Goal: Task Accomplishment & Management: Manage account settings

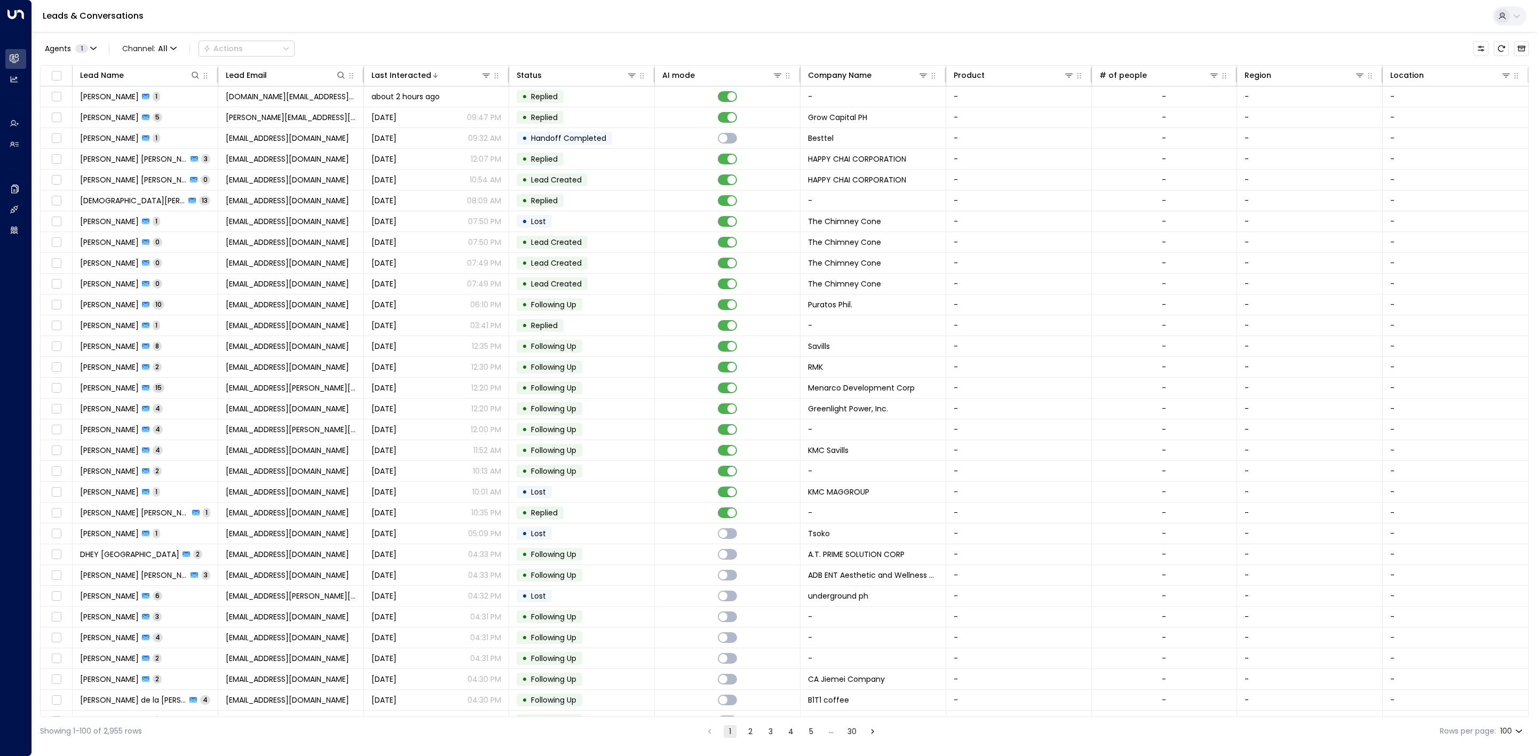
click at [748, 729] on button "2" at bounding box center [750, 731] width 13 height 13
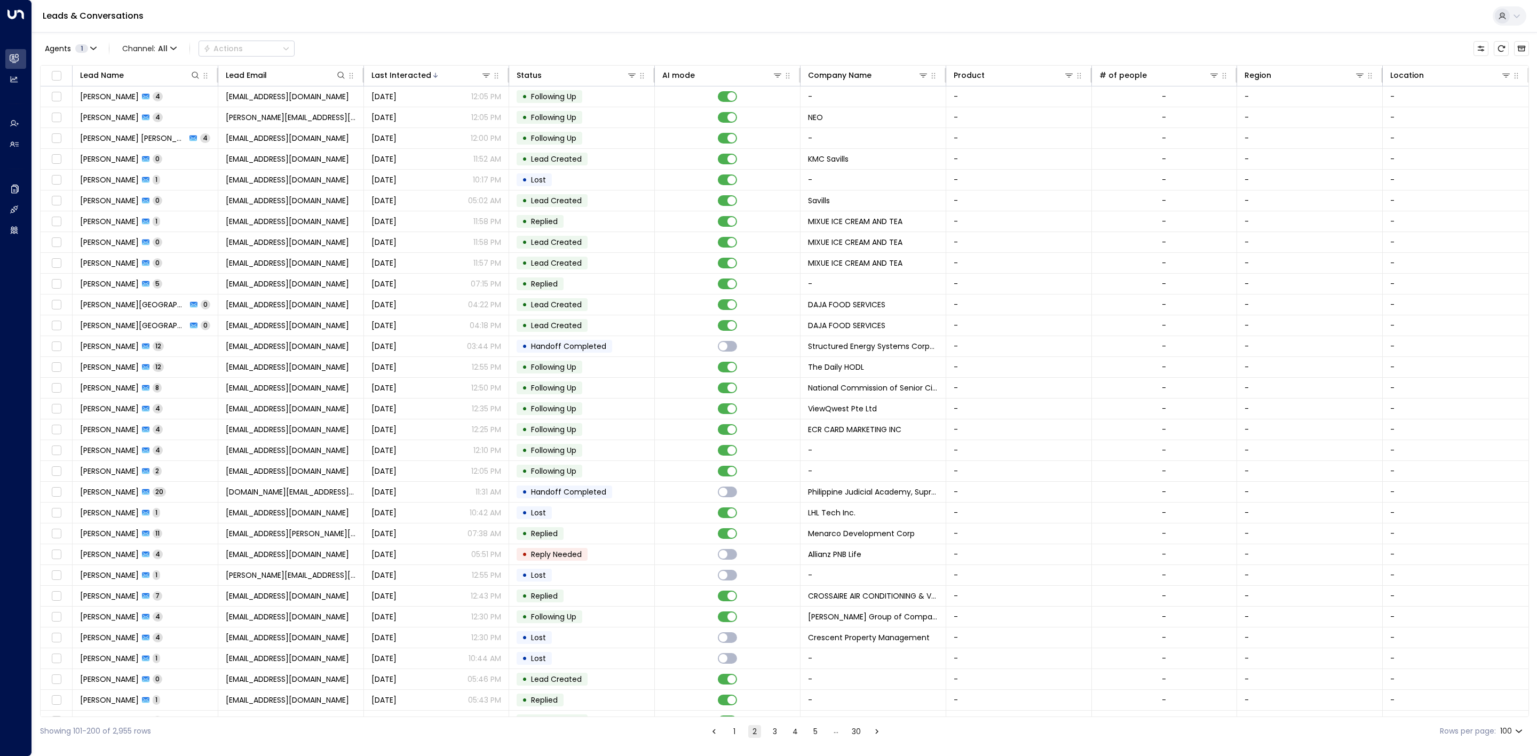
scroll to position [360, 0]
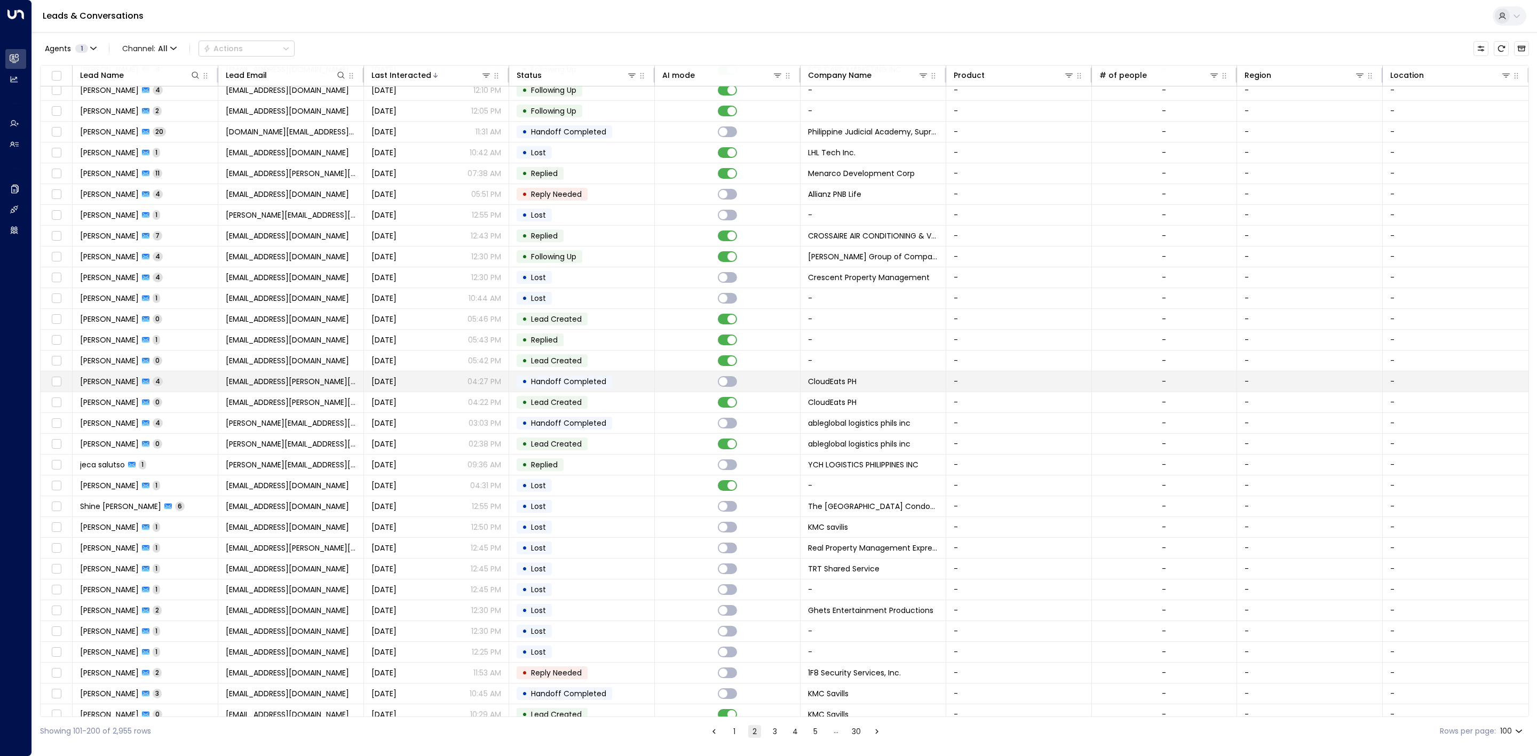
click at [626, 391] on td "• Handoff Completed" at bounding box center [582, 381] width 146 height 20
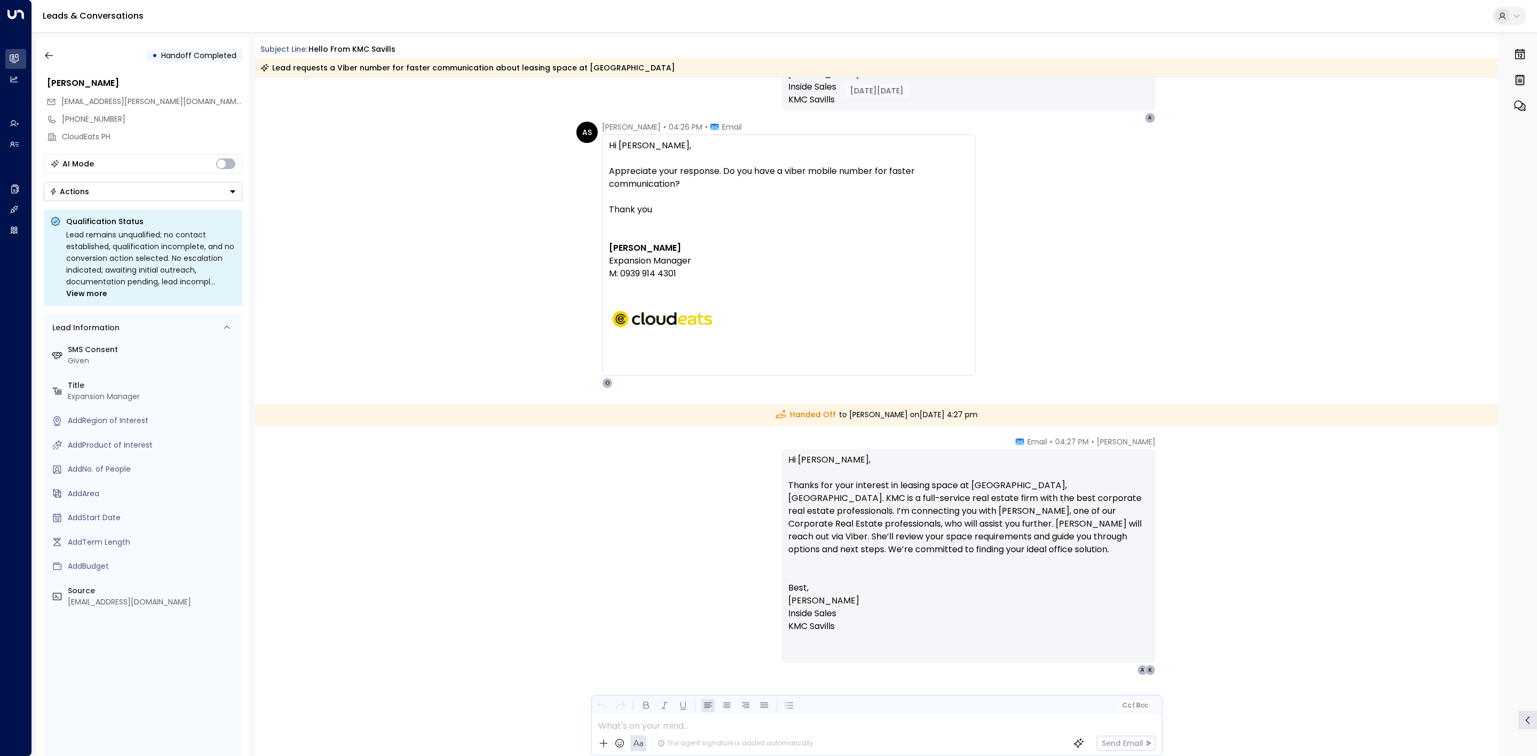
scroll to position [1511, 0]
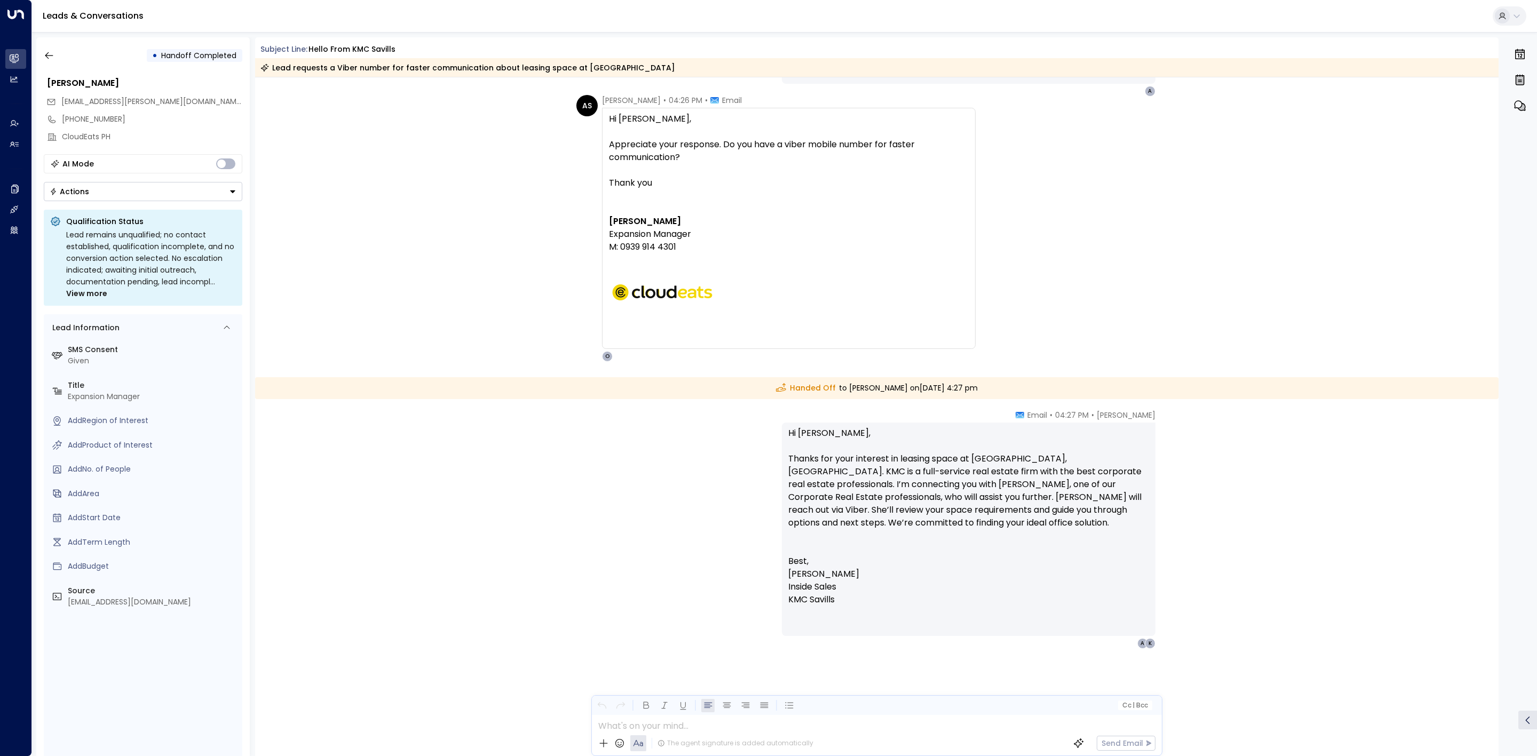
click at [36, 54] on div "• Handoff Completed [PERSON_NAME] [PERSON_NAME][EMAIL_ADDRESS][PERSON_NAME][DOM…" at bounding box center [142, 396] width 213 height 719
click at [44, 55] on icon "button" at bounding box center [49, 55] width 11 height 11
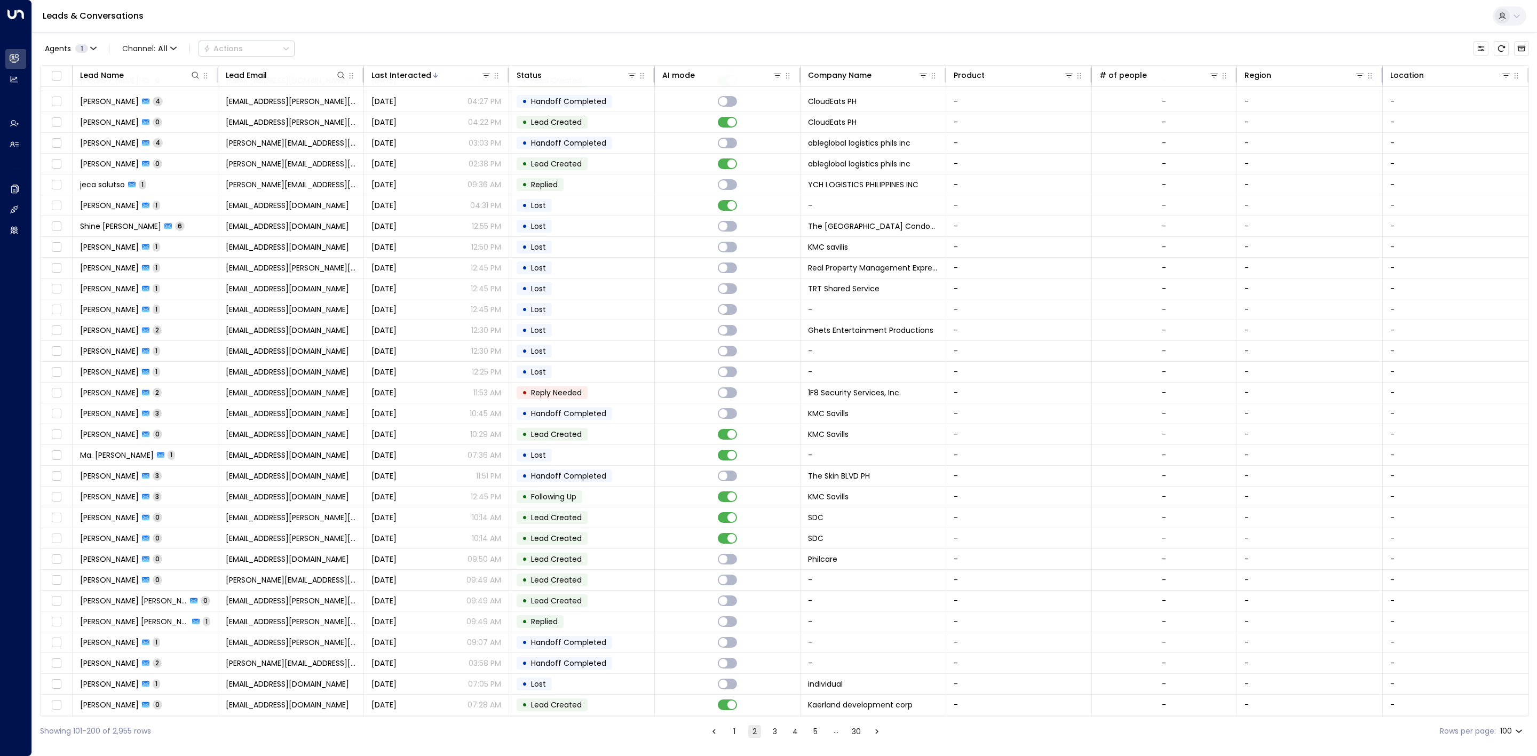
scroll to position [1040, 0]
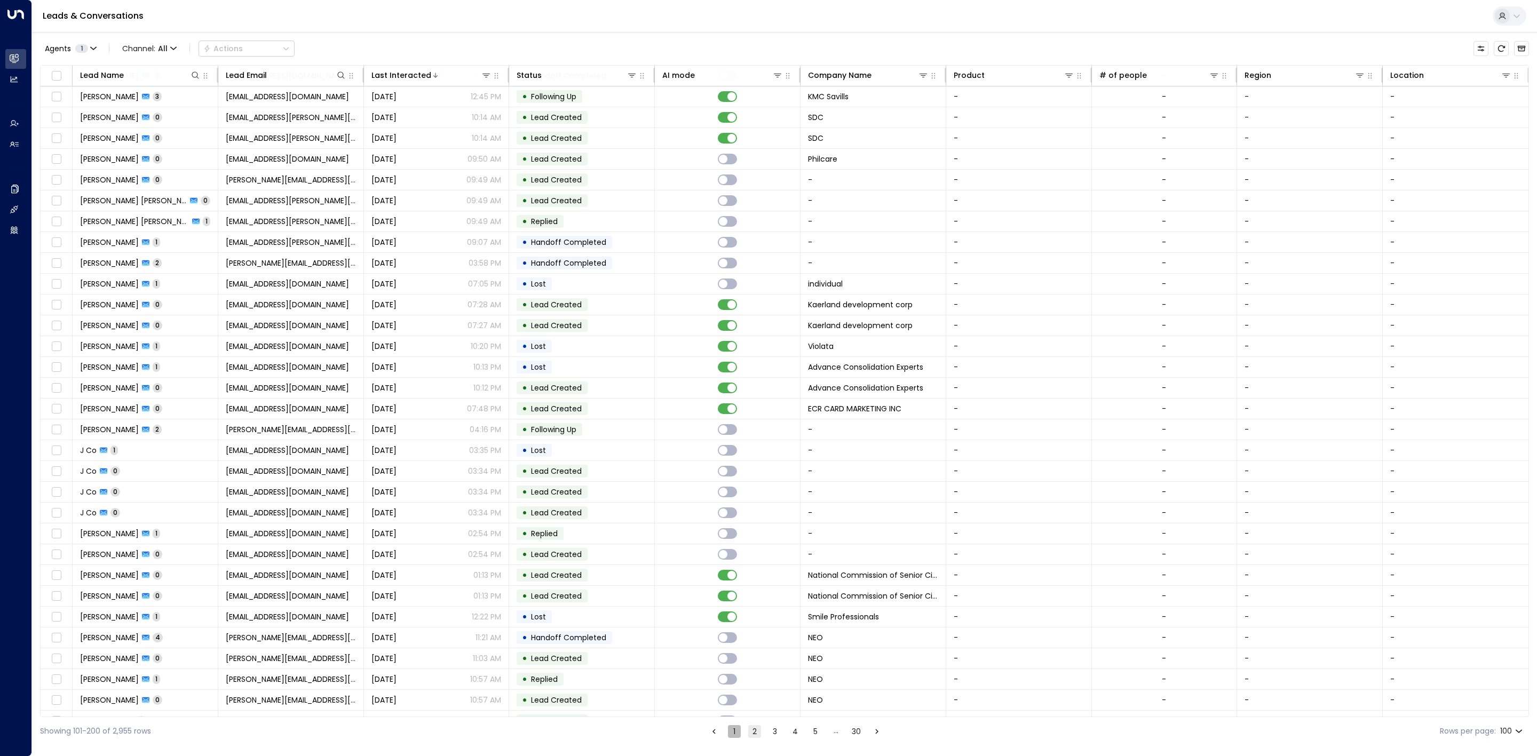
click at [733, 733] on button "1" at bounding box center [734, 731] width 13 height 13
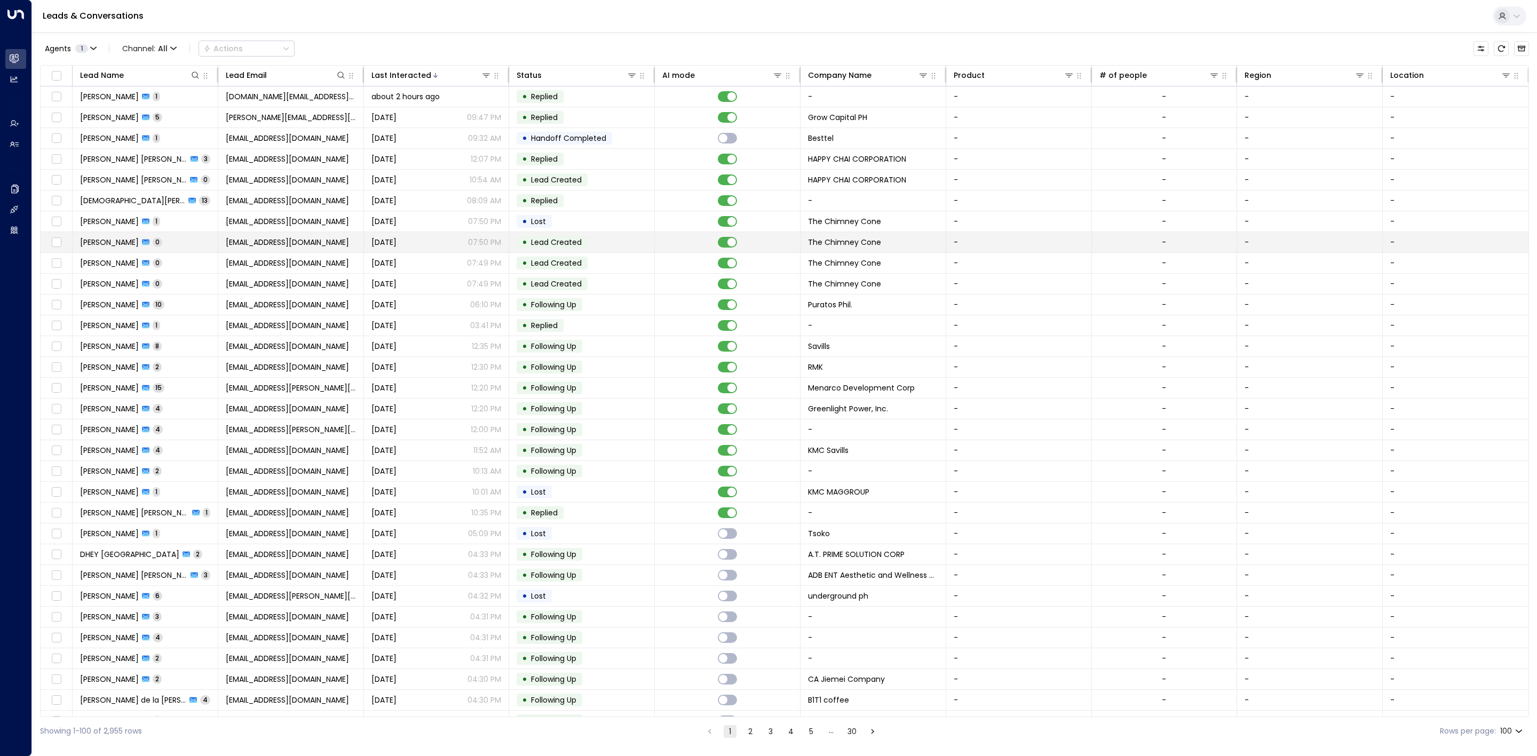
scroll to position [1480, 0]
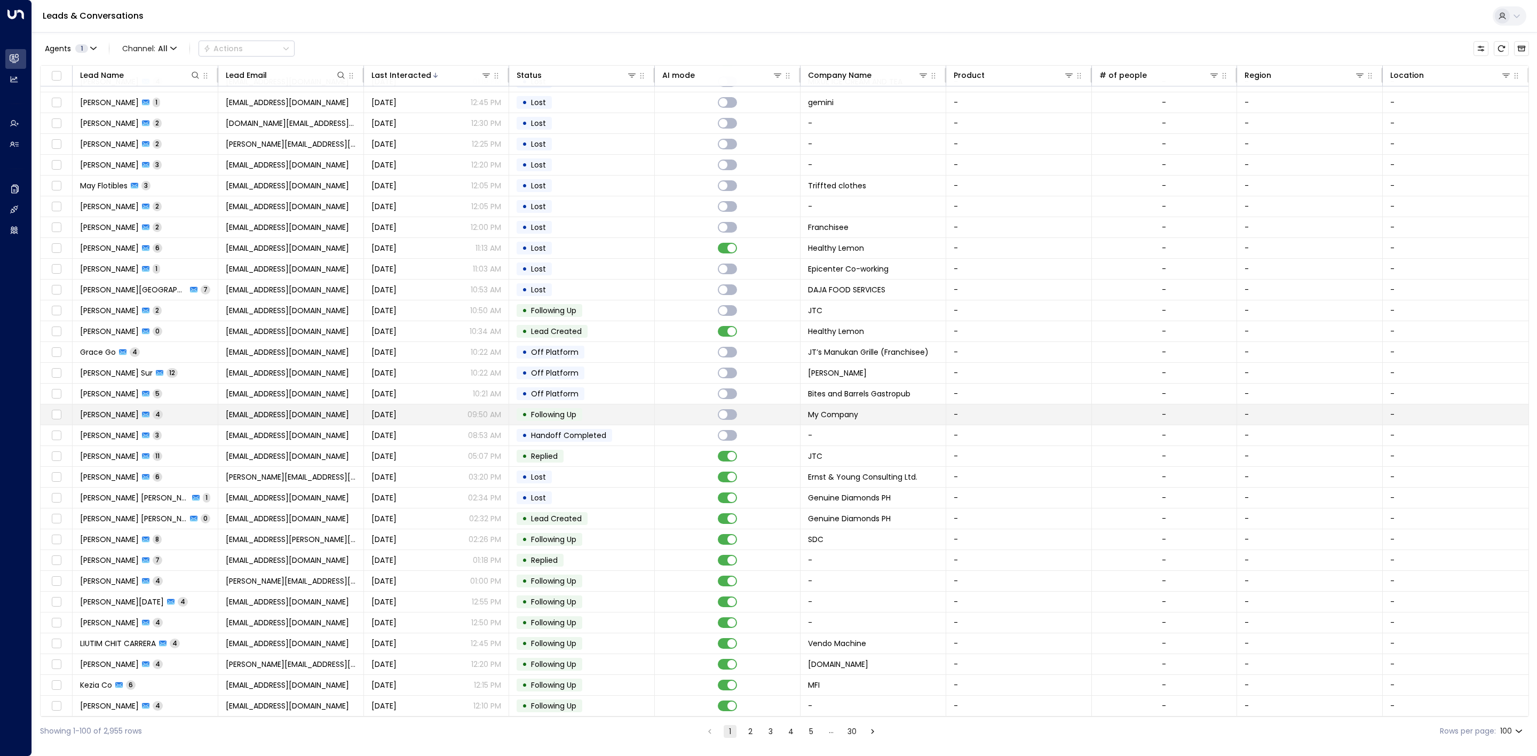
click at [507, 410] on td "[DATE] 09:50 AM" at bounding box center [437, 414] width 146 height 20
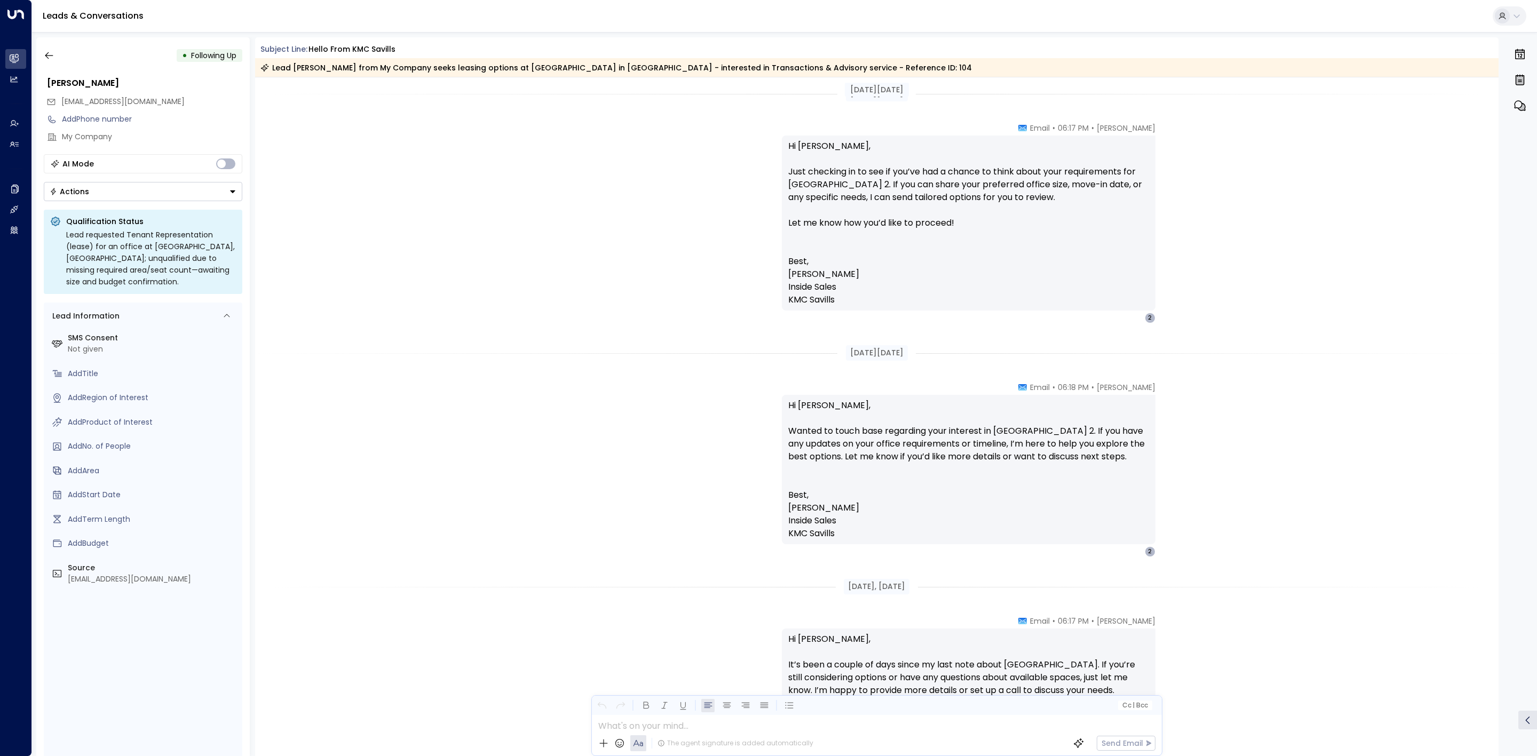
scroll to position [1422, 0]
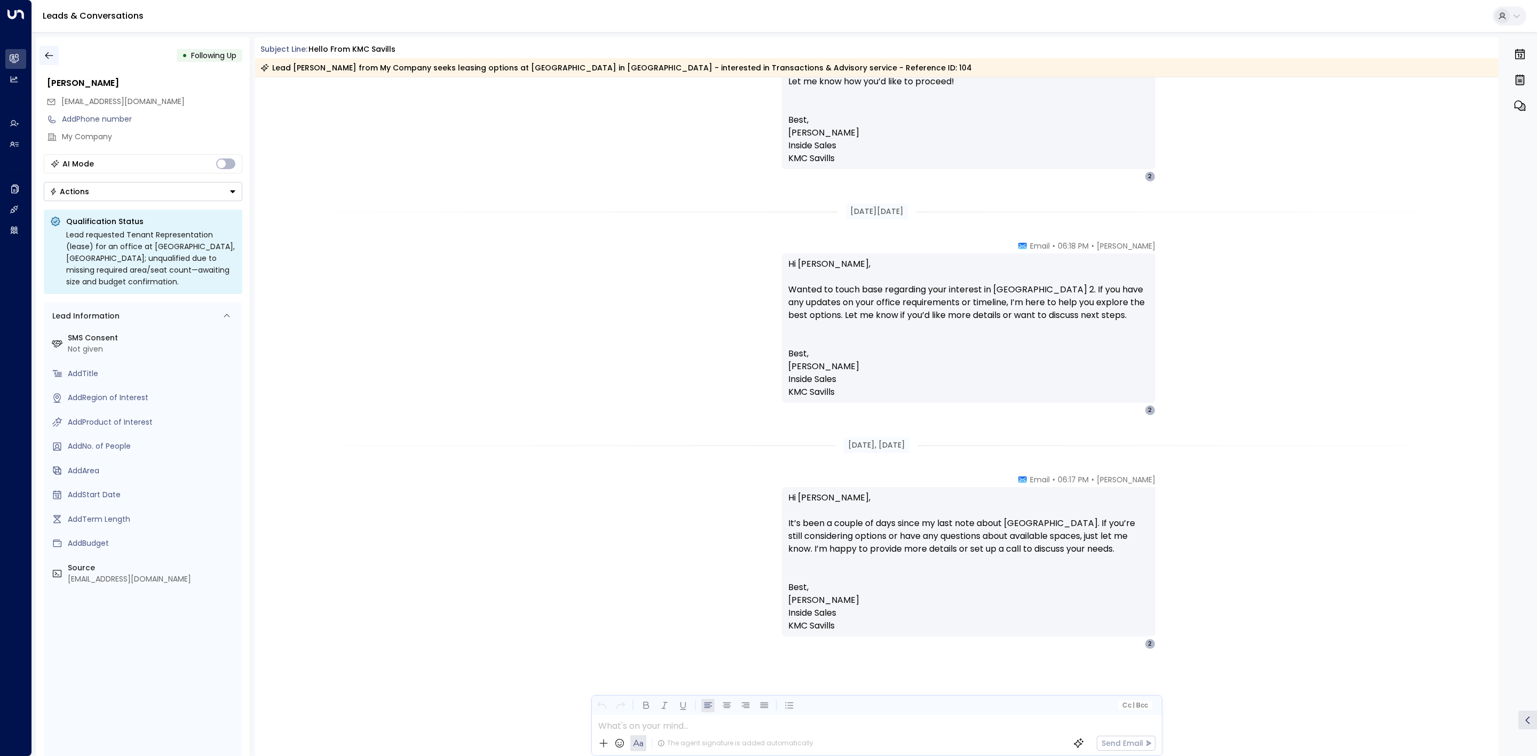
click at [57, 55] on button "button" at bounding box center [48, 55] width 19 height 19
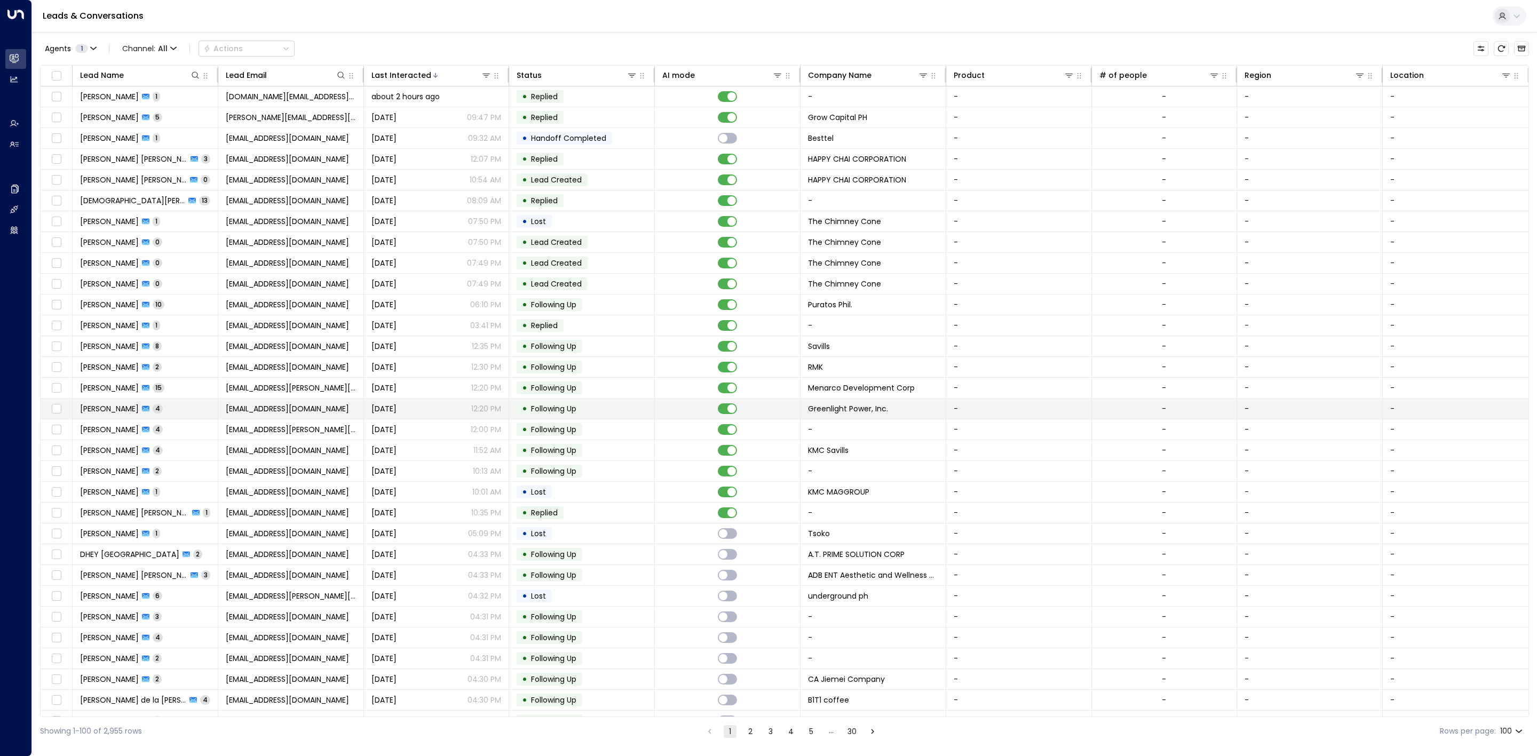
click at [559, 407] on span "Following Up" at bounding box center [553, 408] width 45 height 11
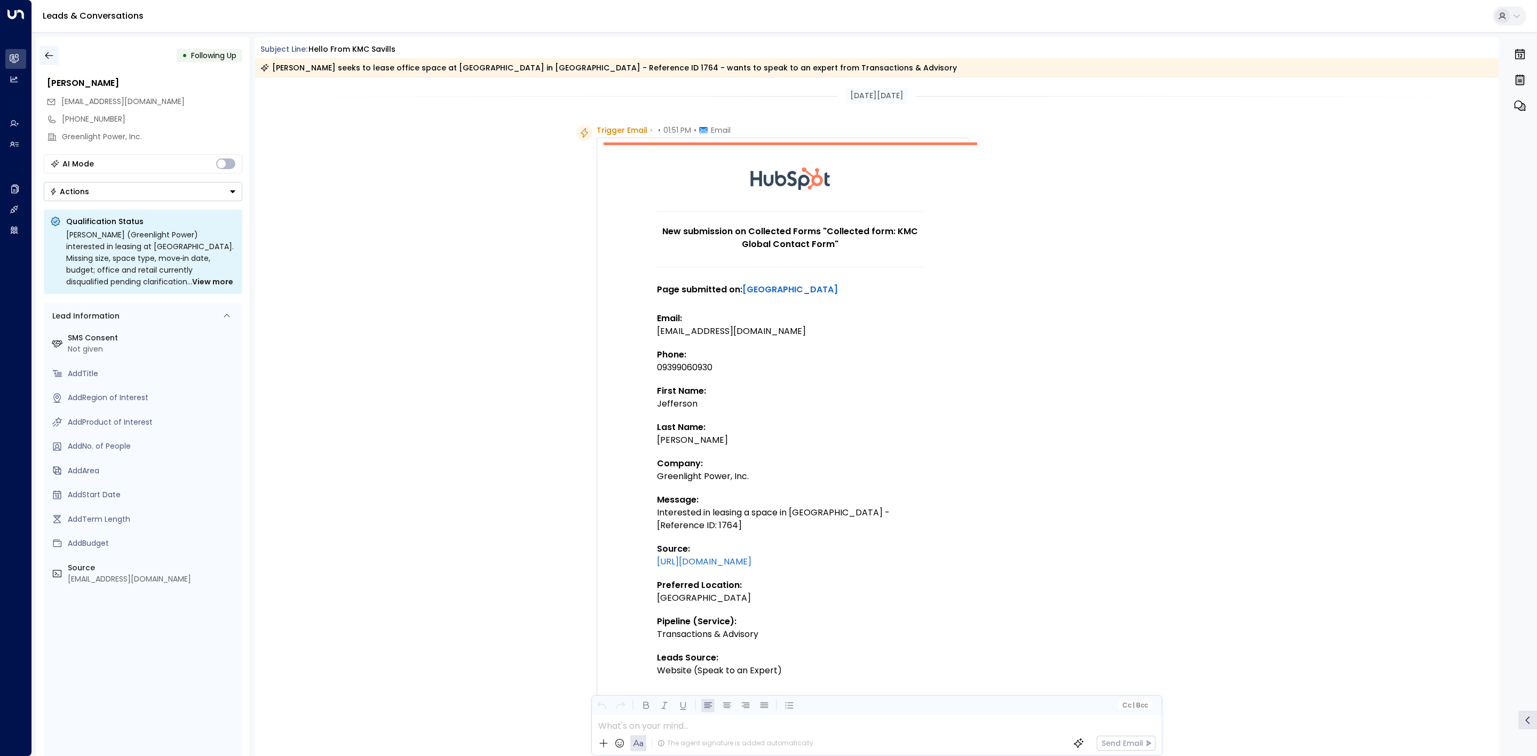
click at [49, 55] on icon "button" at bounding box center [49, 55] width 8 height 7
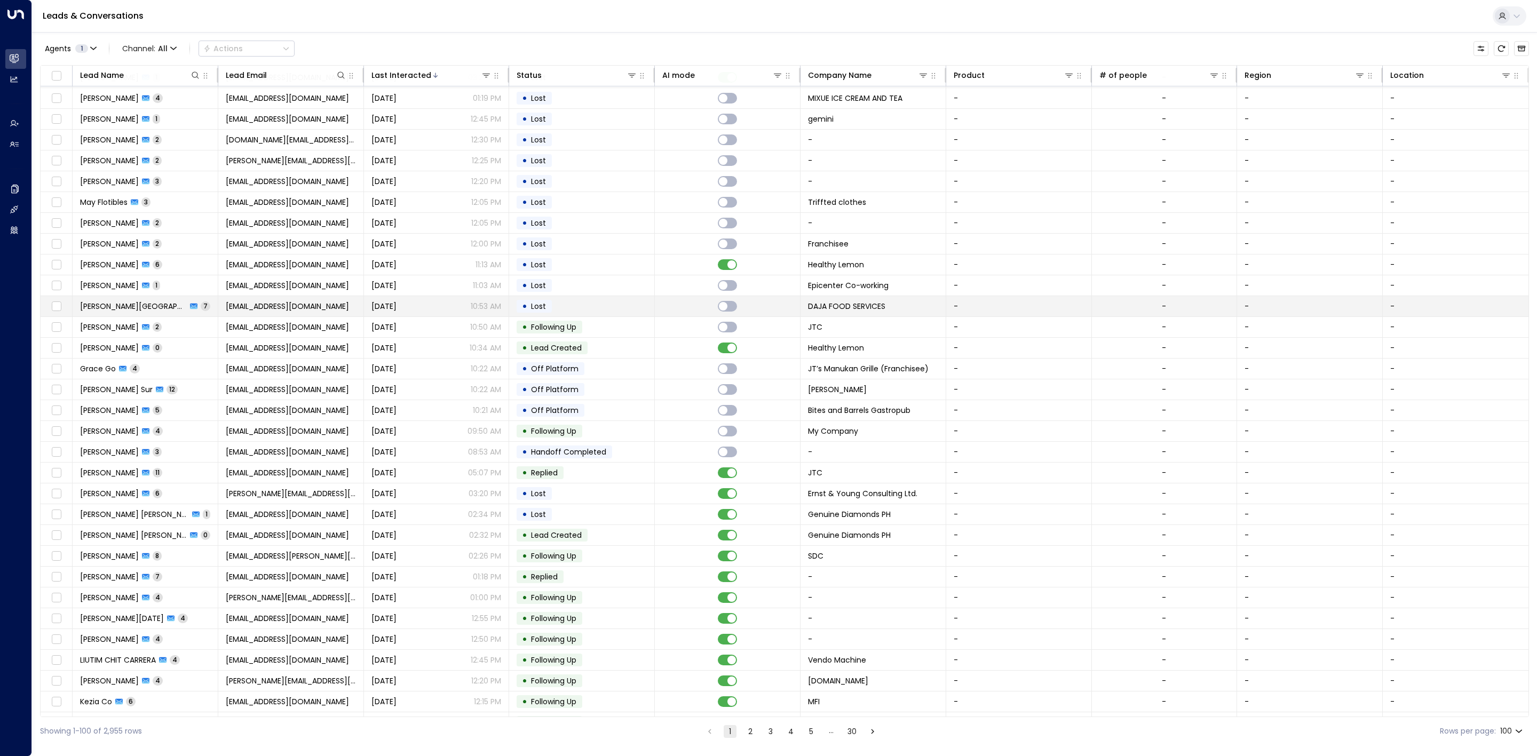
scroll to position [1480, 0]
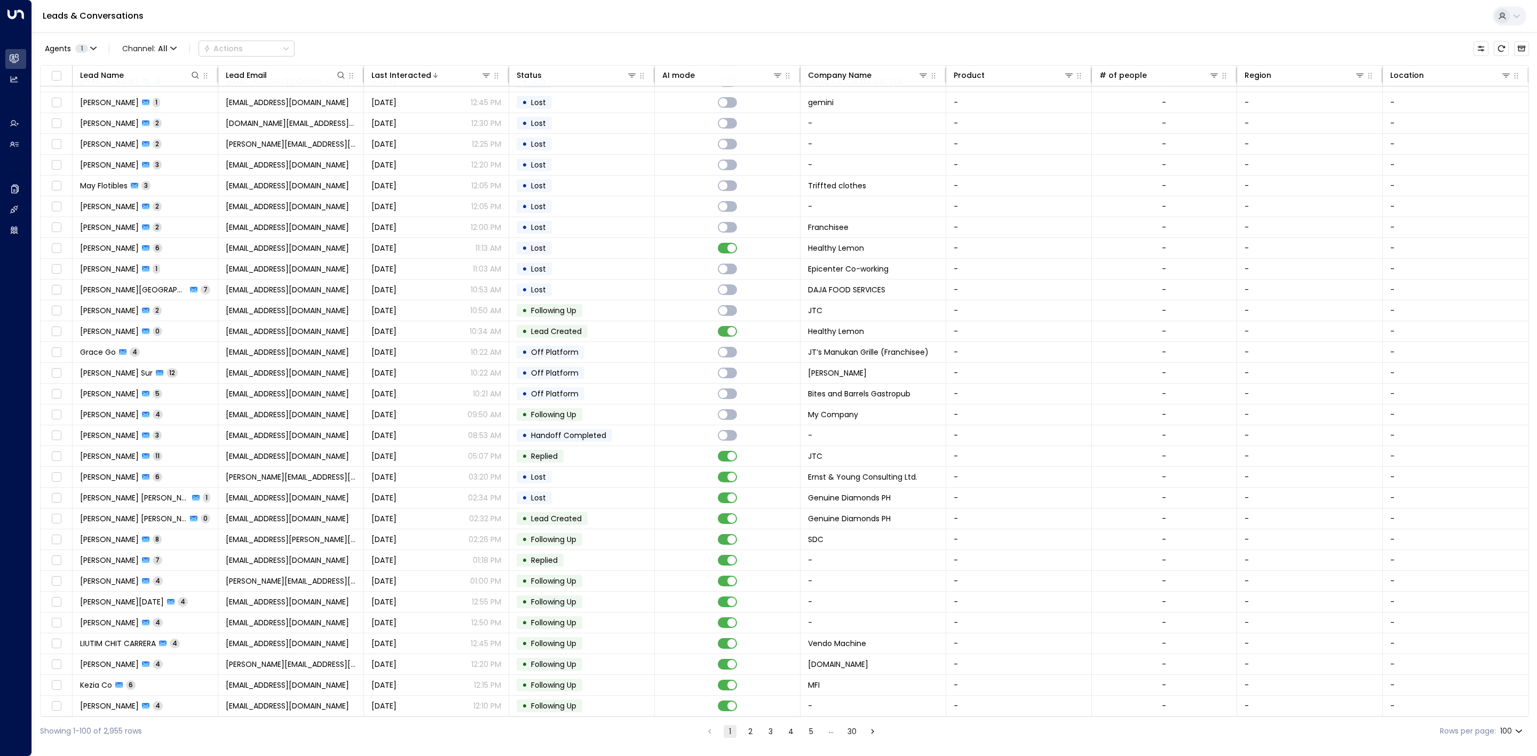
click at [744, 734] on button "2" at bounding box center [750, 731] width 13 height 13
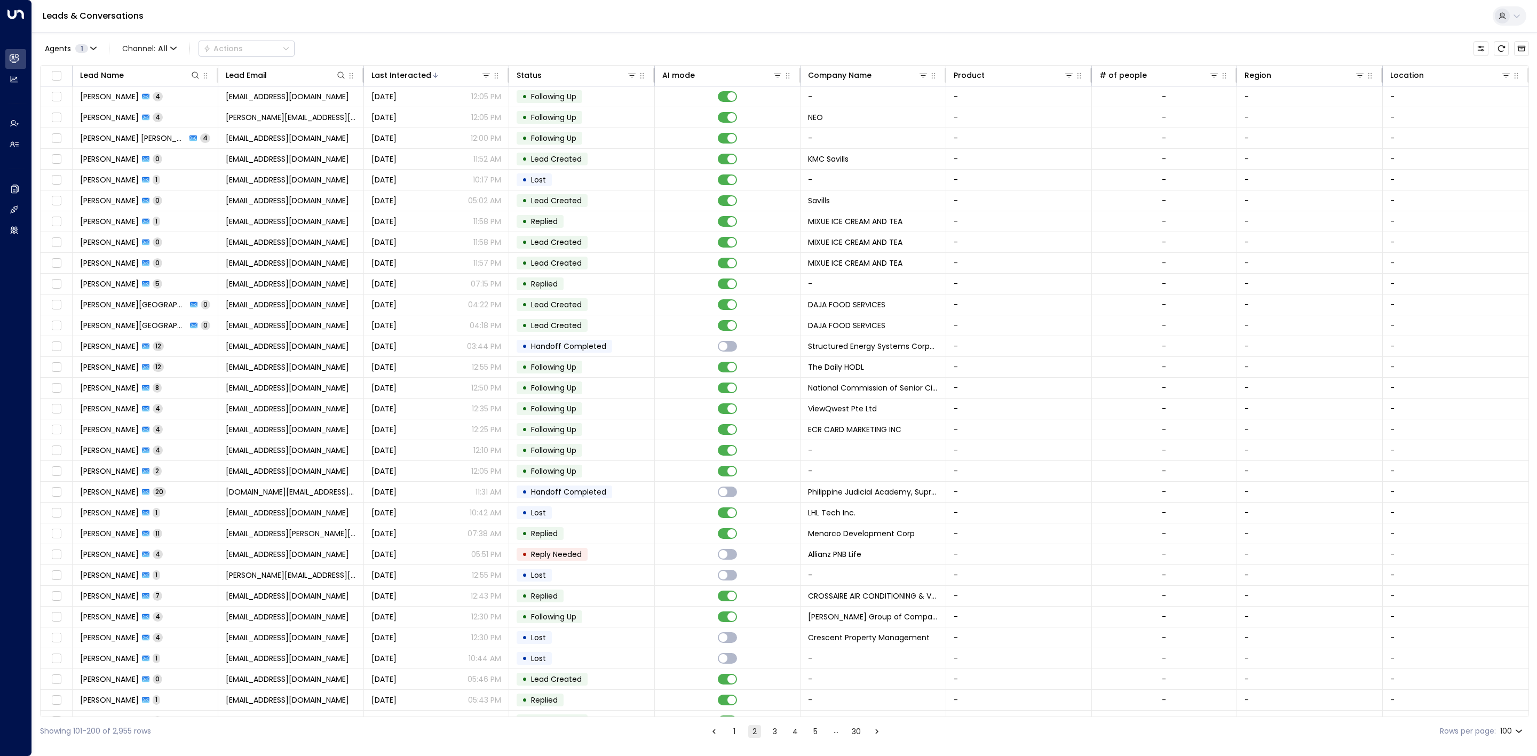
drag, startPoint x: 780, startPoint y: 725, endPoint x: 621, endPoint y: 509, distance: 268.0
click at [780, 725] on button "3" at bounding box center [774, 731] width 13 height 13
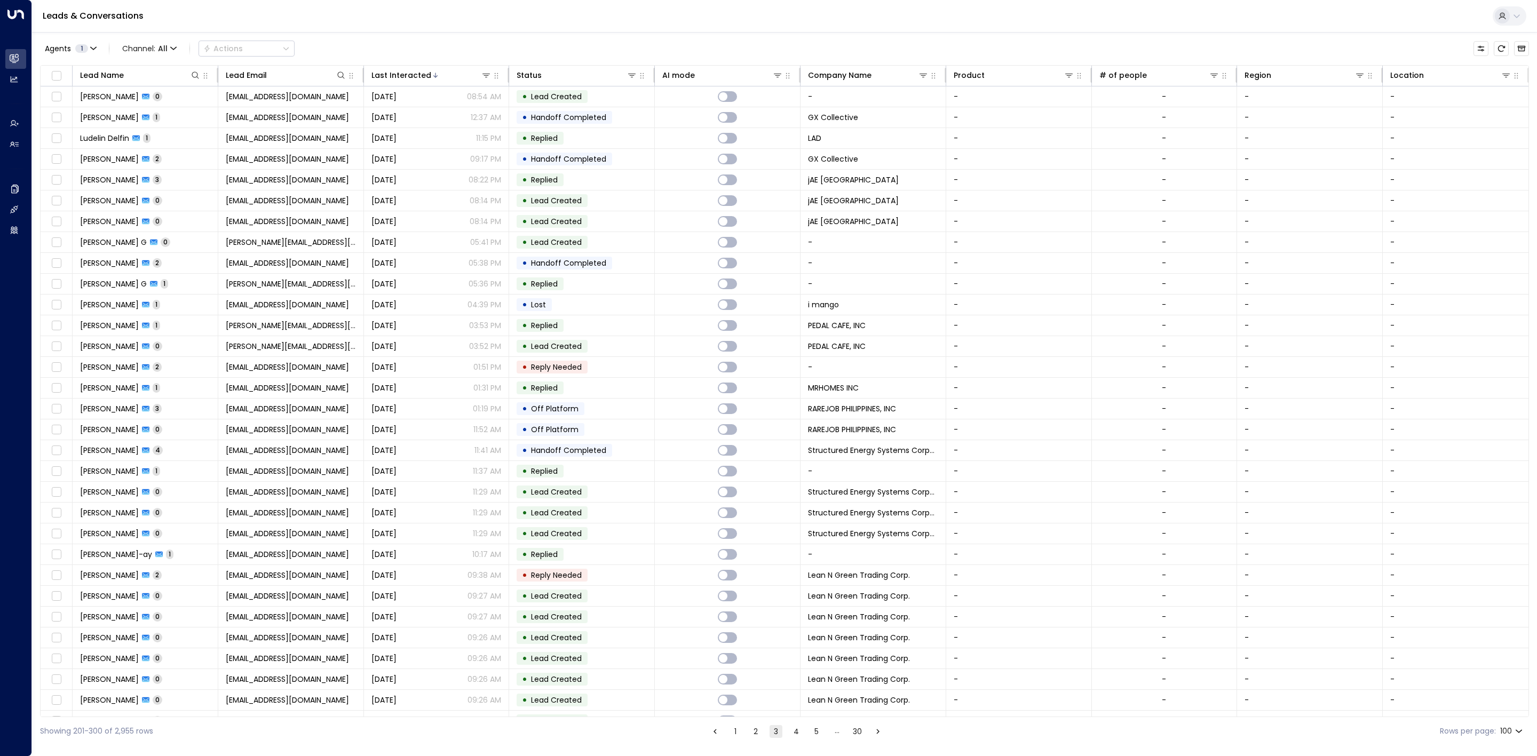
click at [759, 729] on button "2" at bounding box center [755, 731] width 13 height 13
